Goal: Check status: Check status

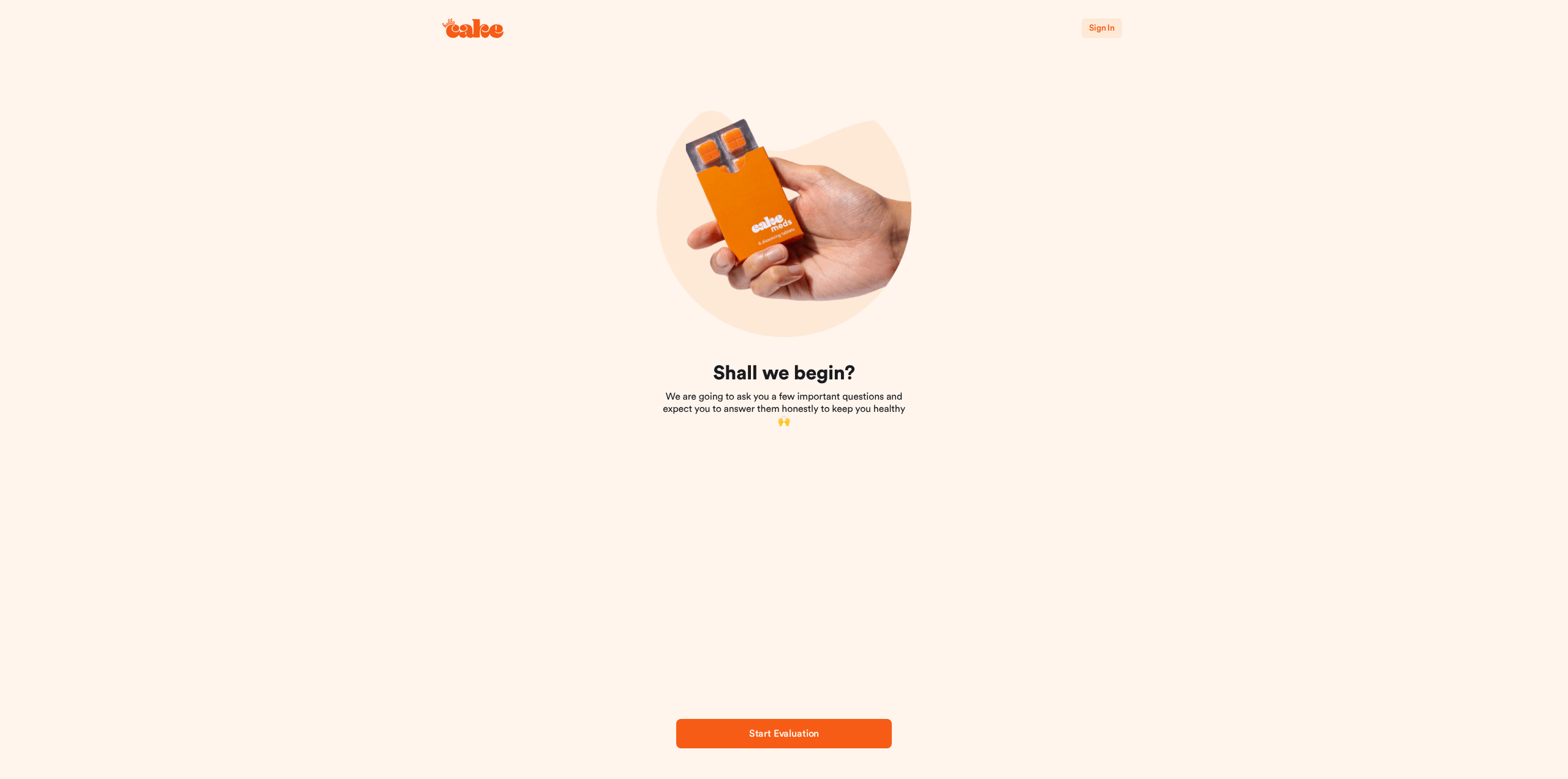
click at [1106, 27] on span "Sign In" at bounding box center [1101, 27] width 25 height 8
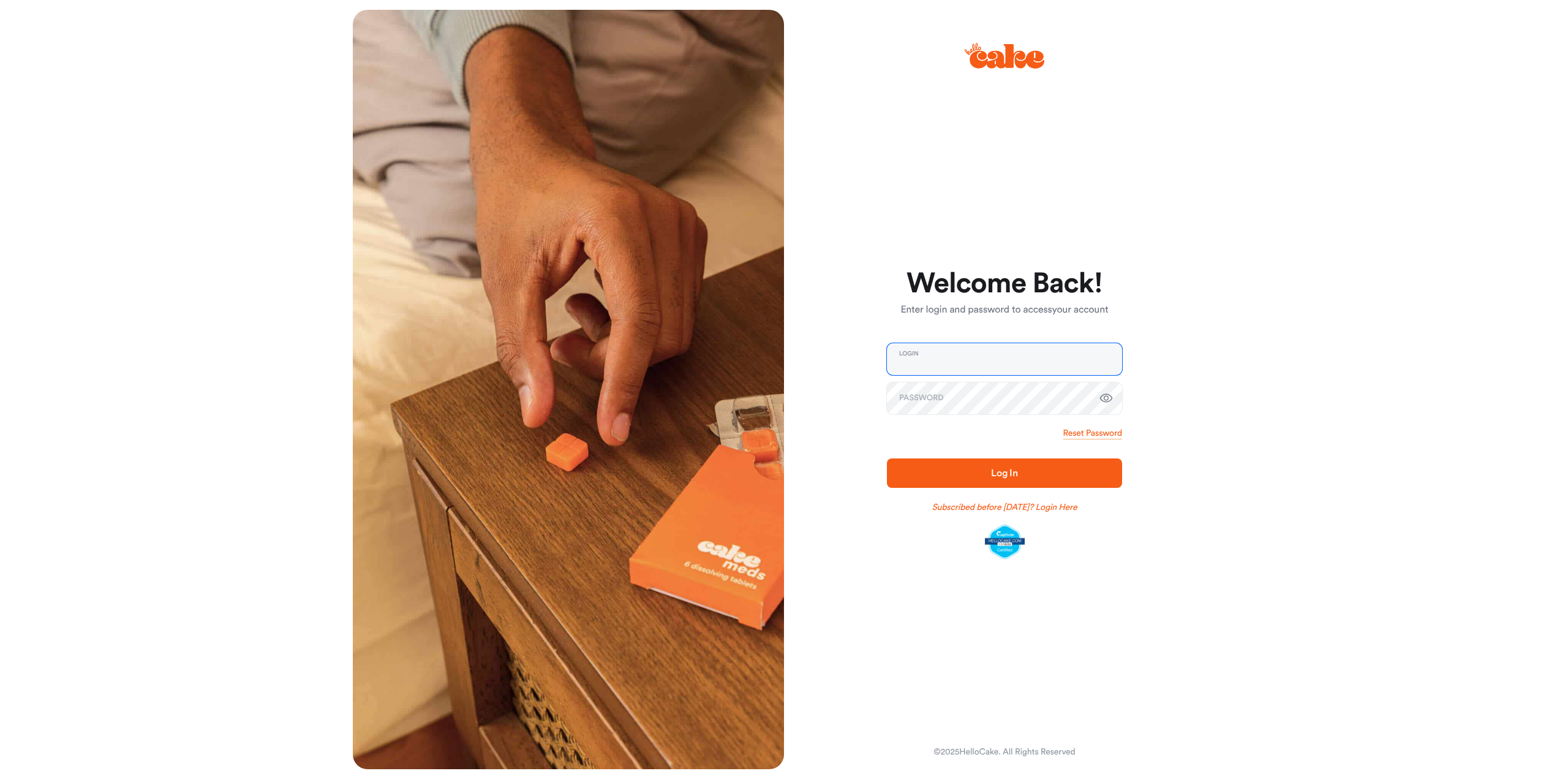
type input "**********"
click at [999, 473] on span "Log In" at bounding box center [1004, 472] width 27 height 9
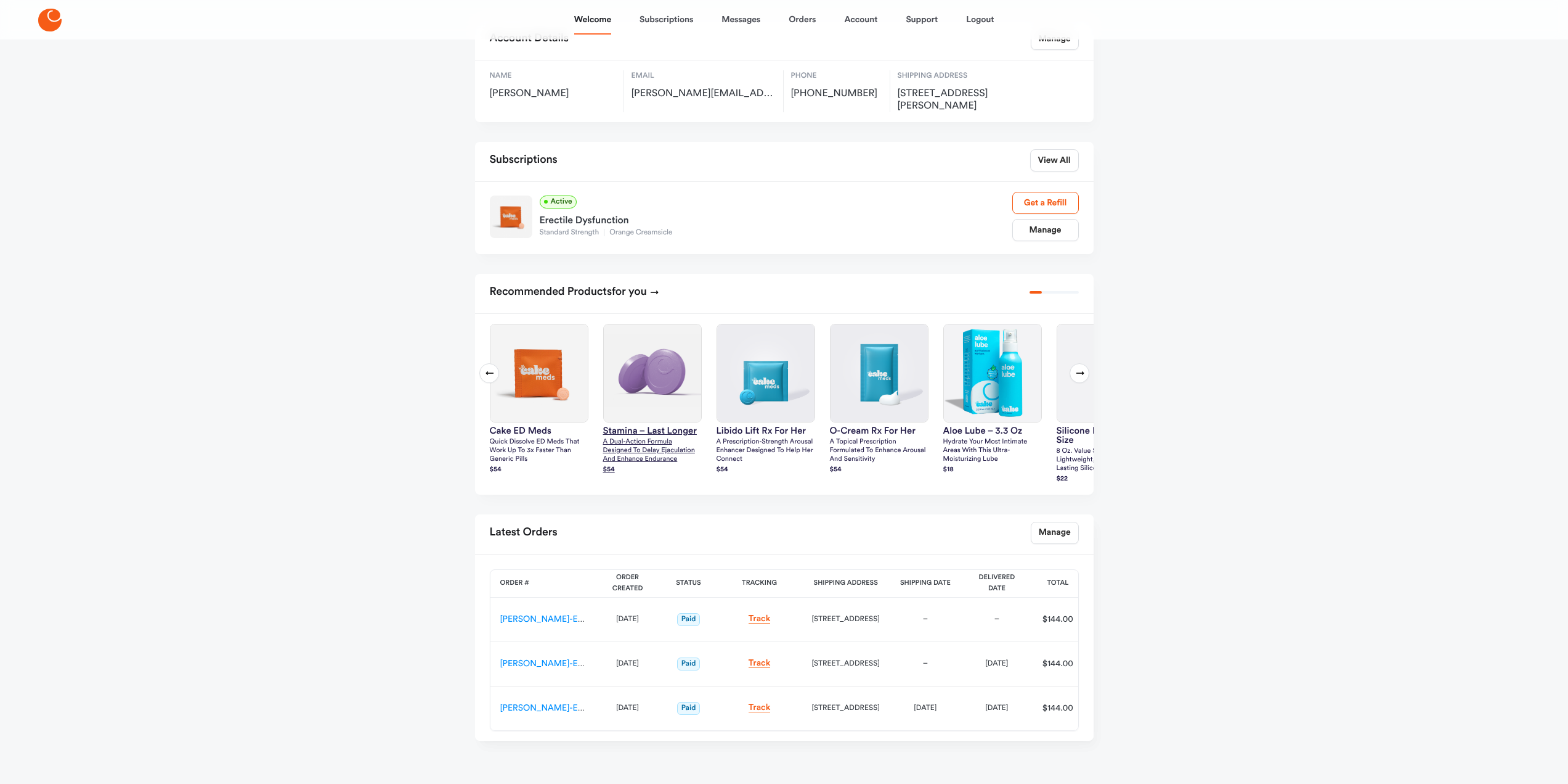
scroll to position [114, 0]
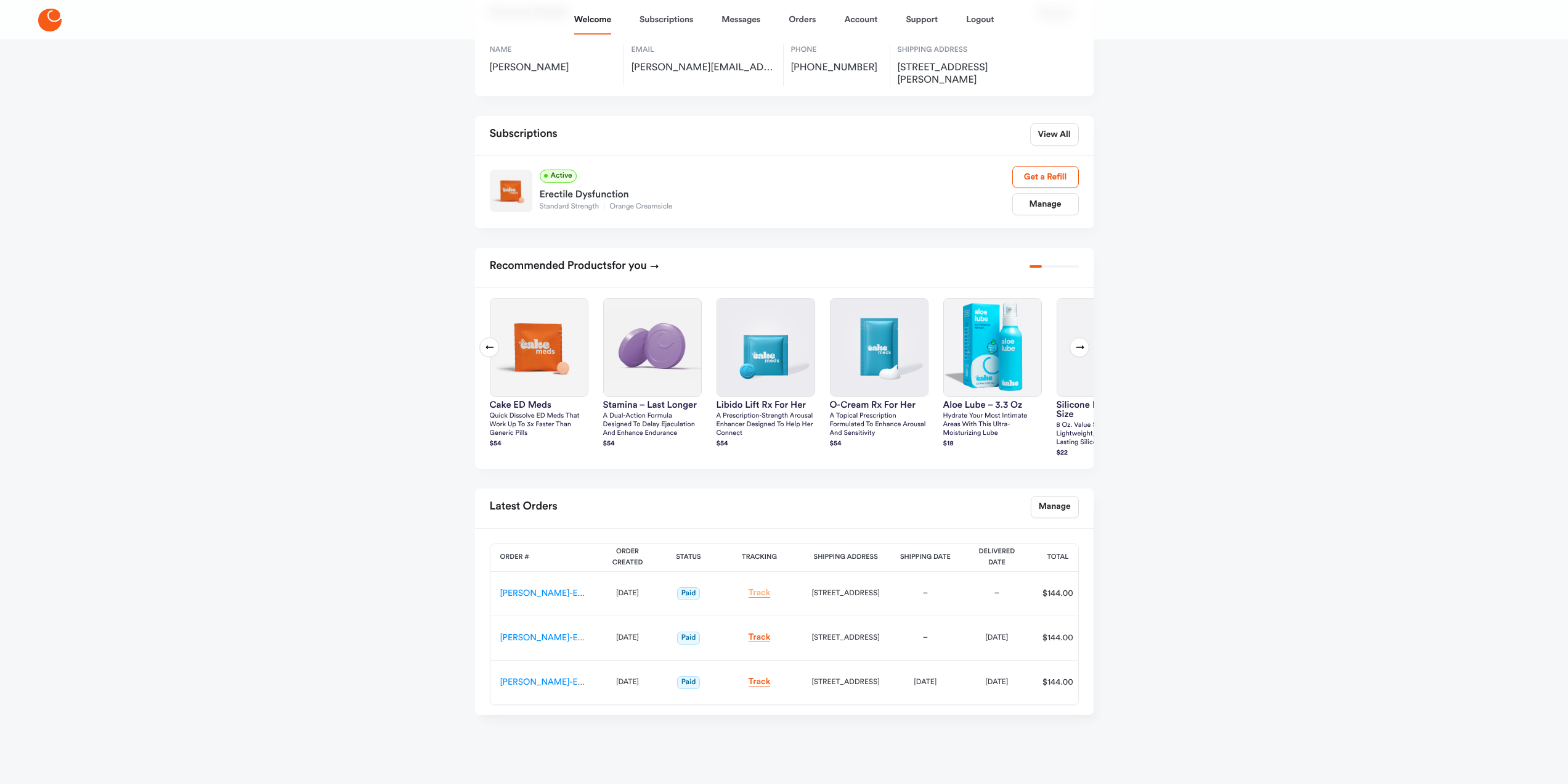
click at [758, 591] on link "Track" at bounding box center [759, 593] width 22 height 9
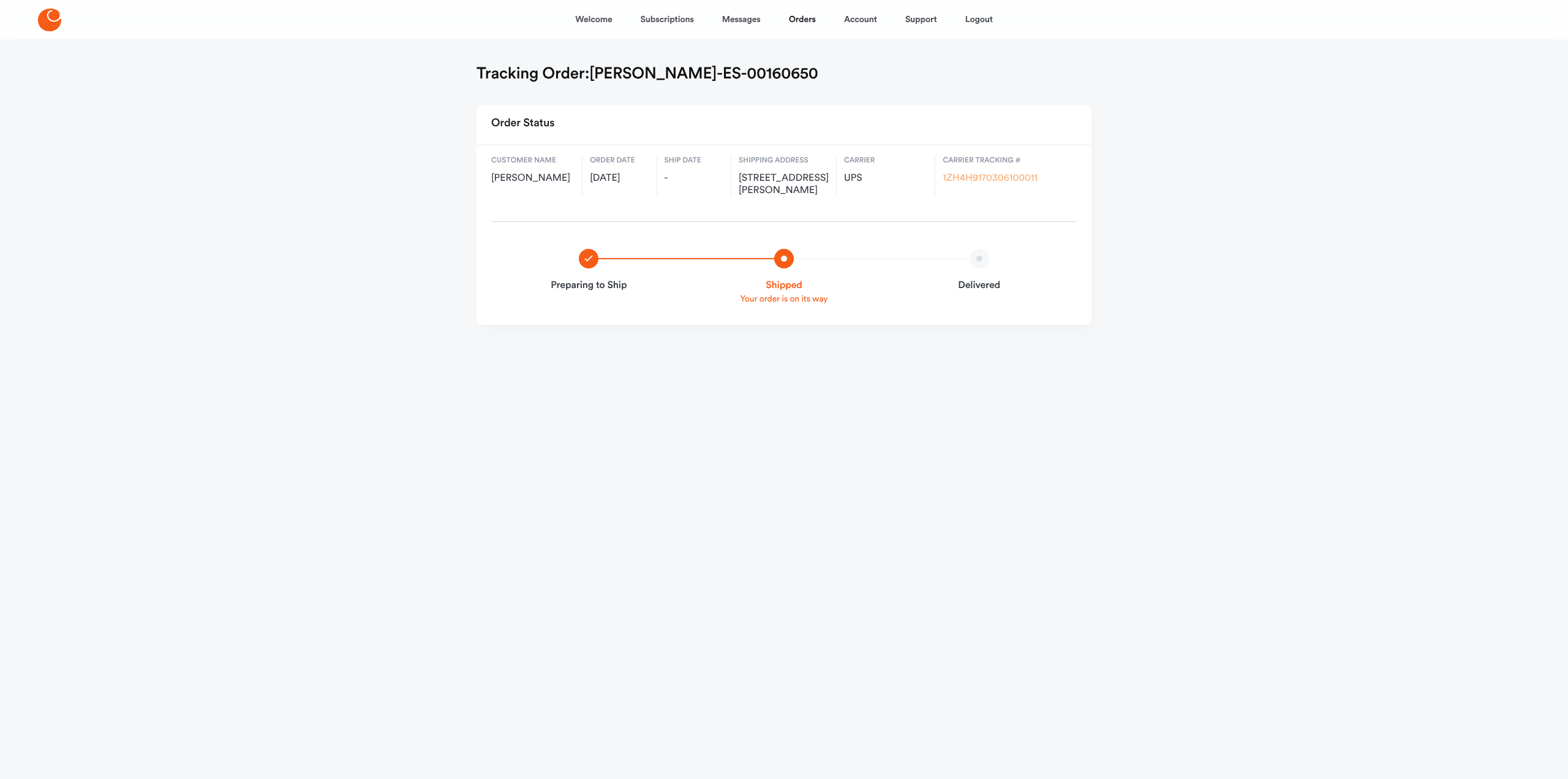
click at [980, 175] on link "1ZH4H9170306100011" at bounding box center [990, 178] width 95 height 9
